Goal: Task Accomplishment & Management: Manage account settings

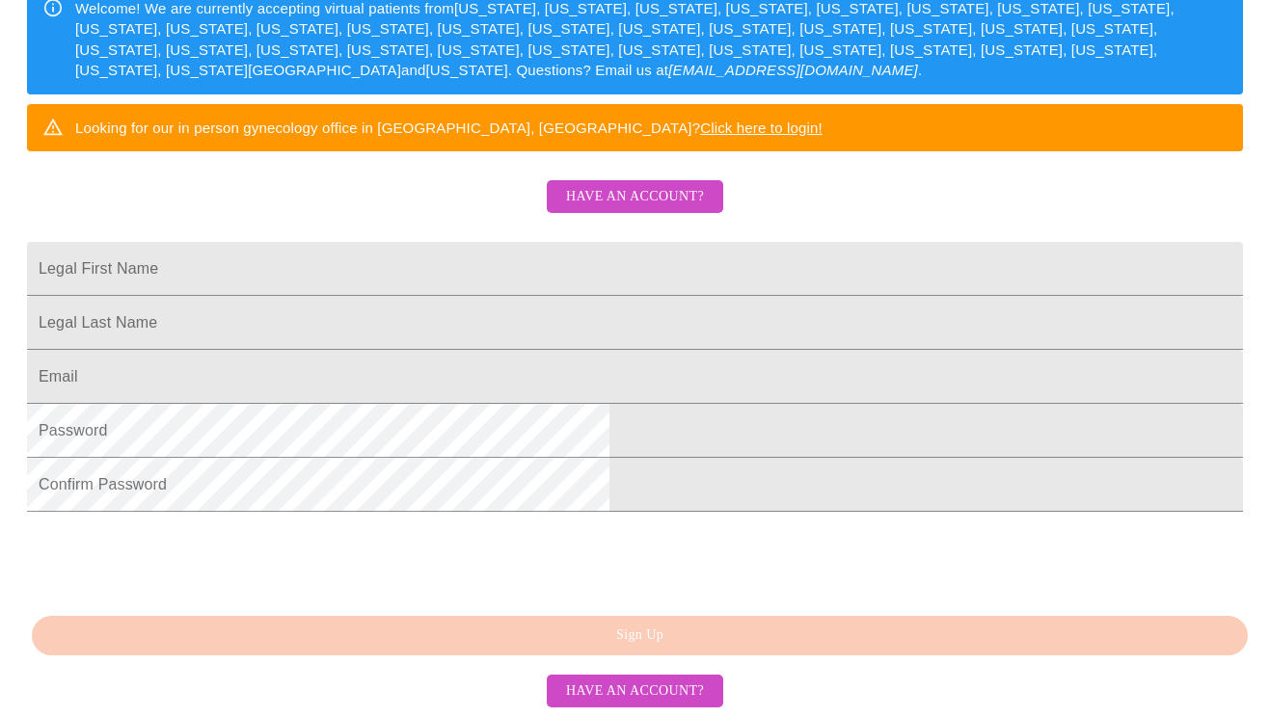
click at [676, 193] on span "Have an account?" at bounding box center [635, 197] width 138 height 24
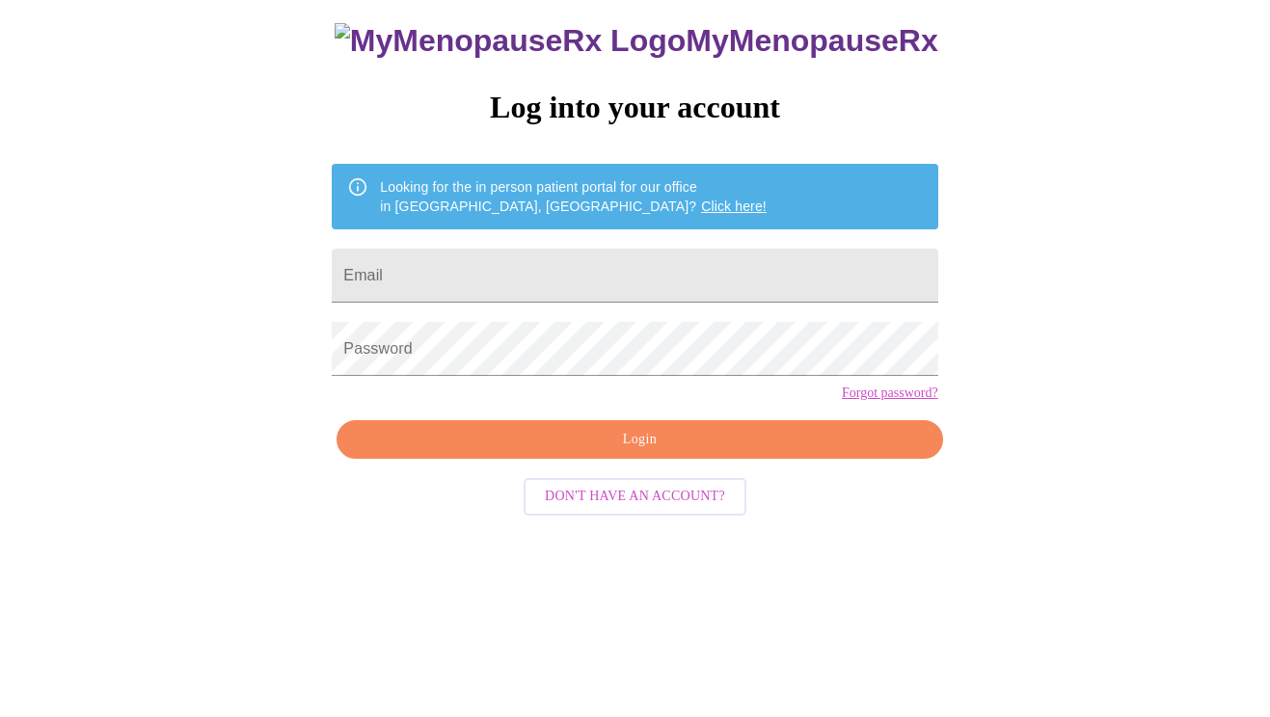
scroll to position [19, 0]
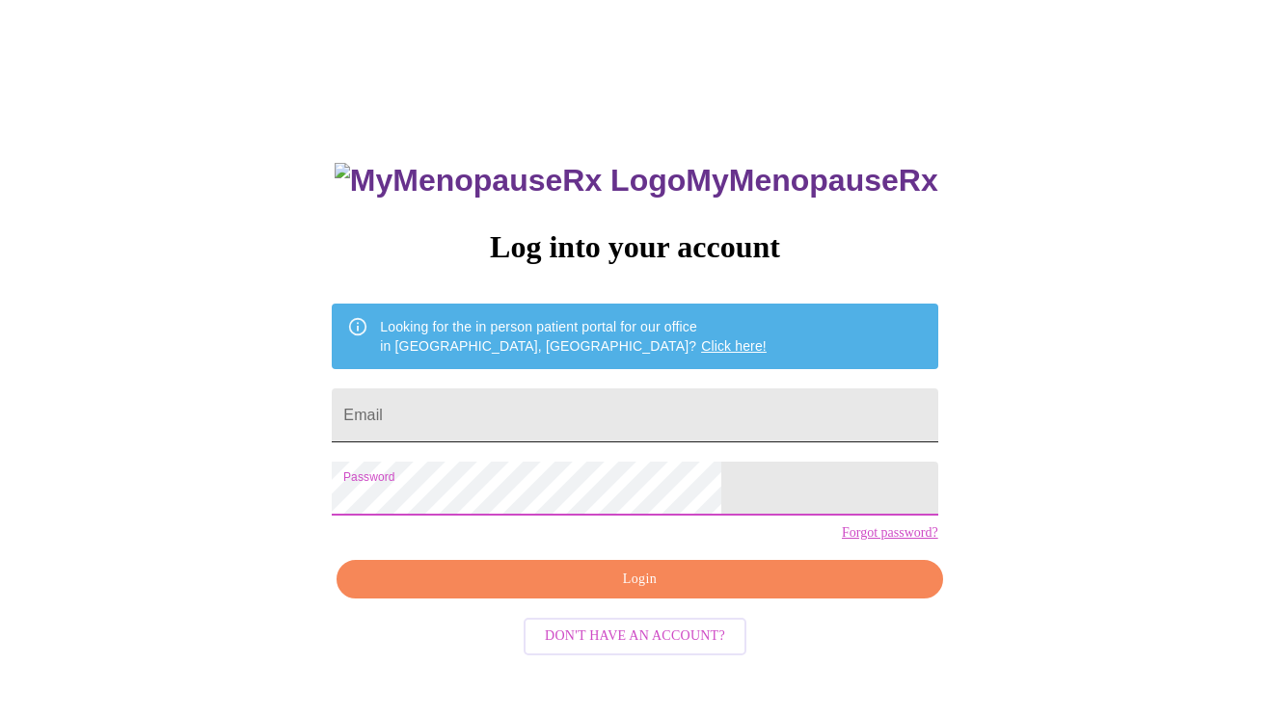
click at [551, 422] on input "Email" at bounding box center [635, 416] width 606 height 54
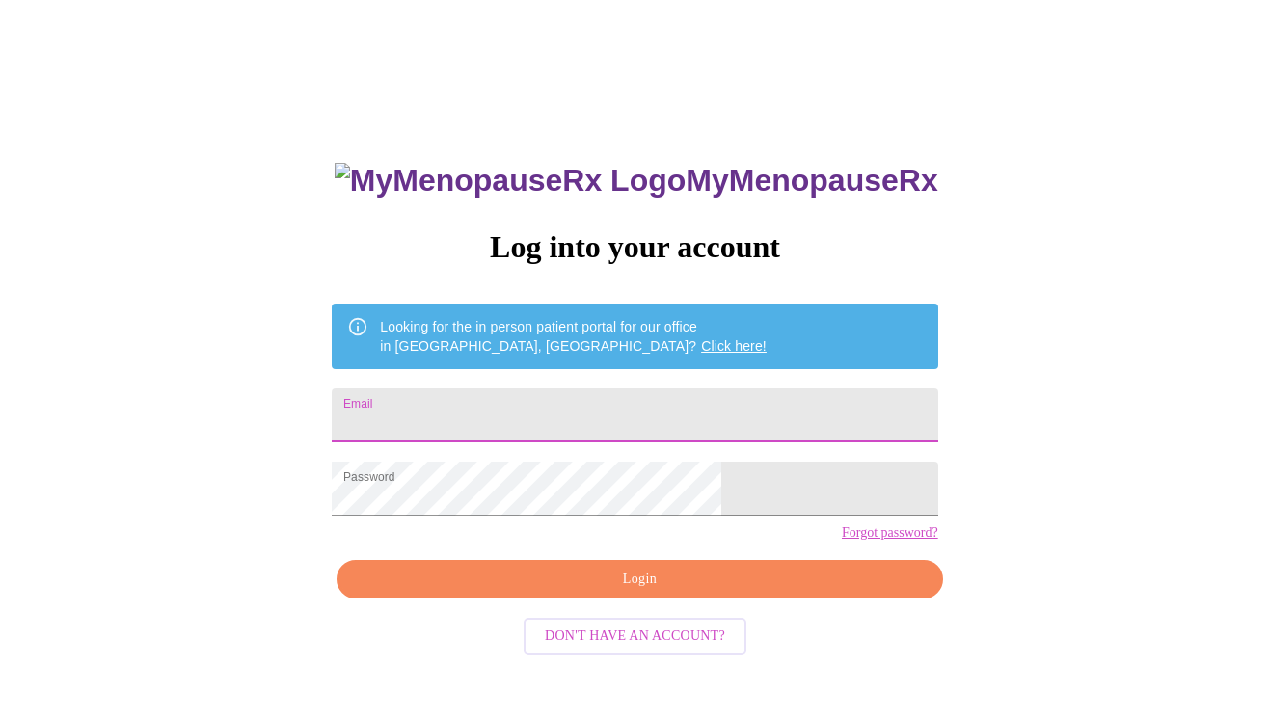
type input "jenvigil@yahoo.com"
click at [570, 592] on span "Login" at bounding box center [639, 580] width 561 height 24
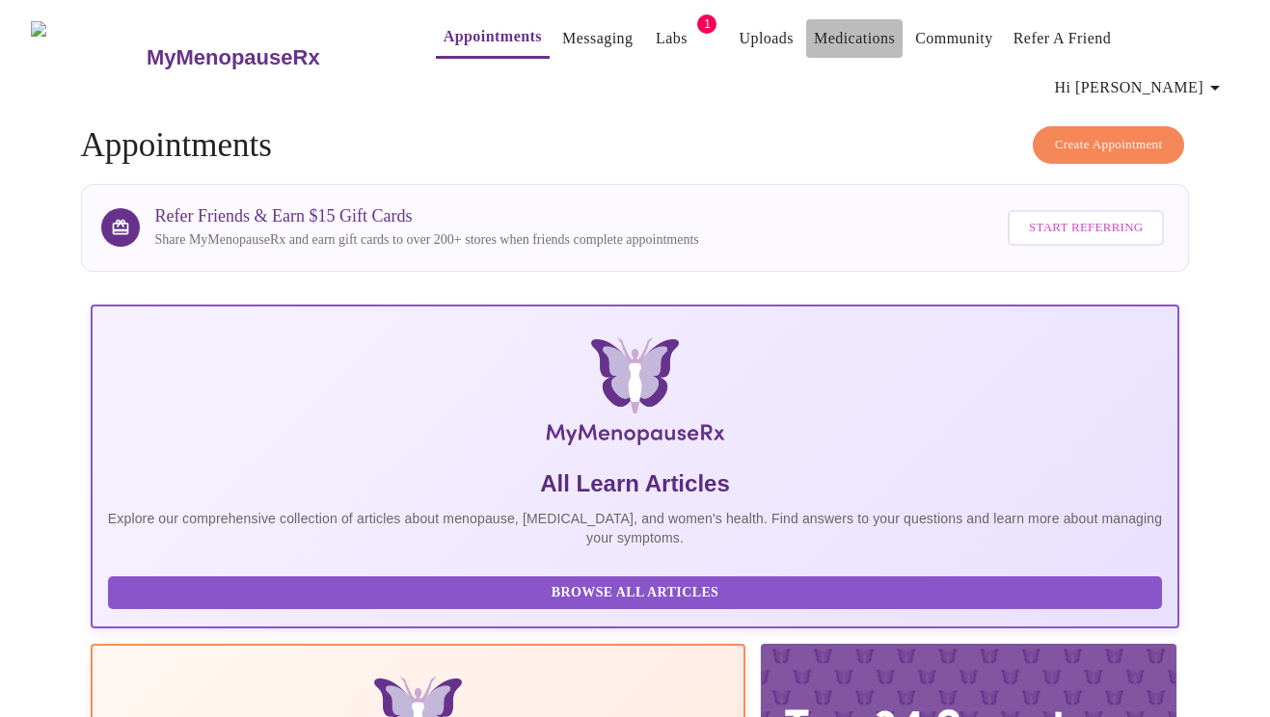
click at [825, 40] on link "Medications" at bounding box center [854, 38] width 81 height 27
